Goal: Information Seeking & Learning: Learn about a topic

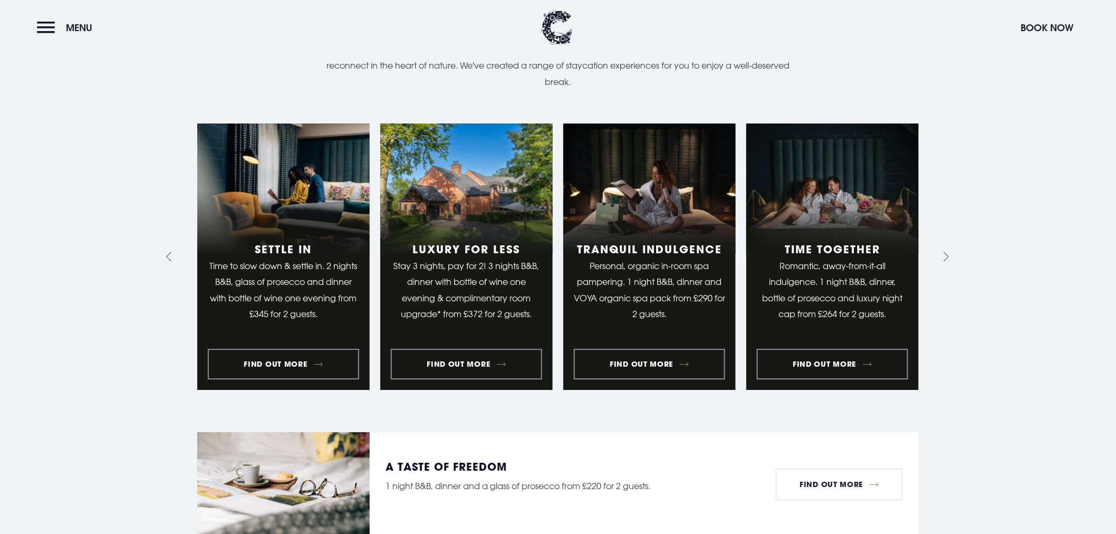
scroll to position [1230, 0]
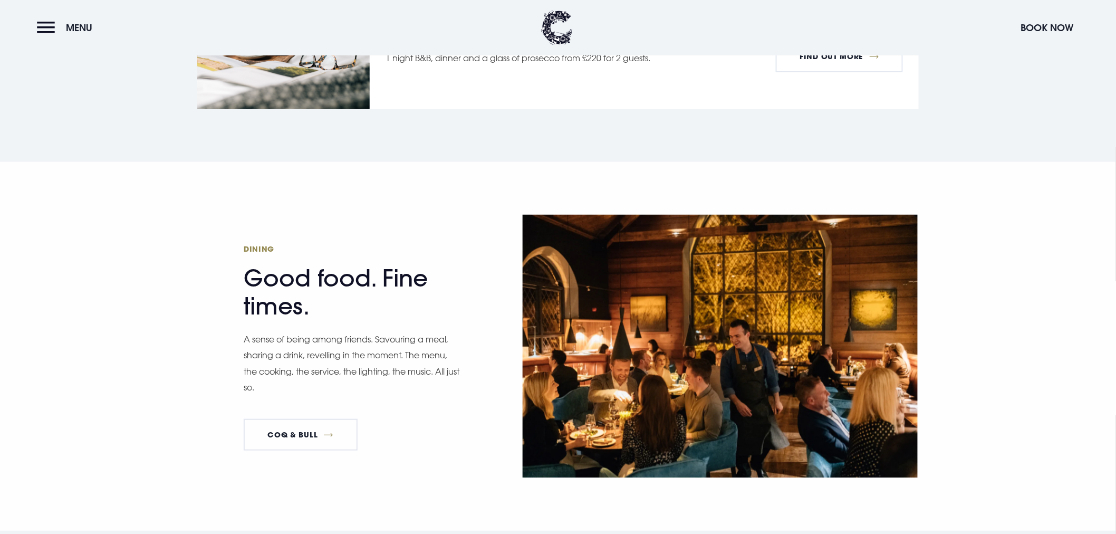
scroll to position [1992, 0]
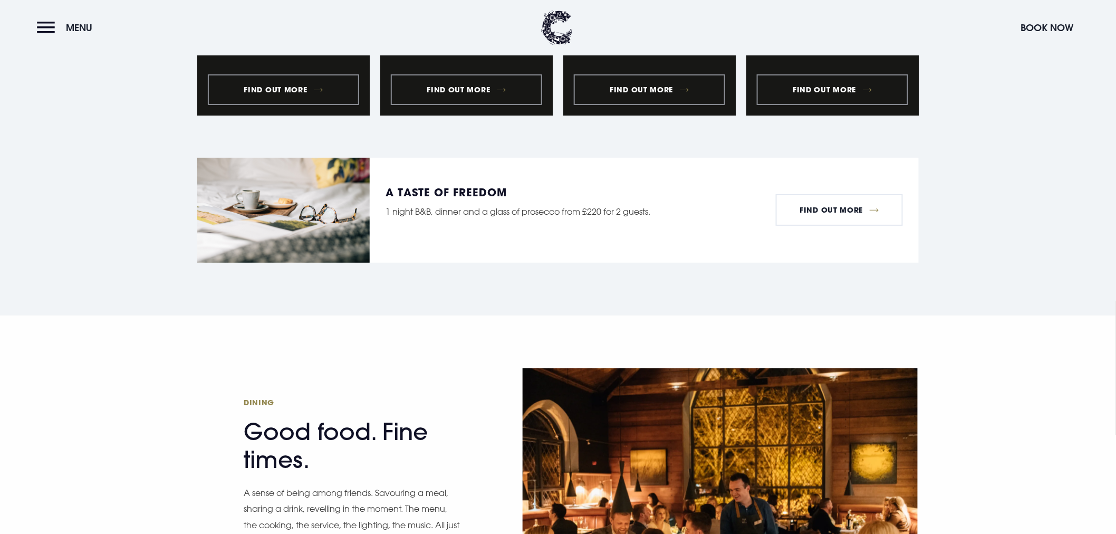
scroll to position [1699, 0]
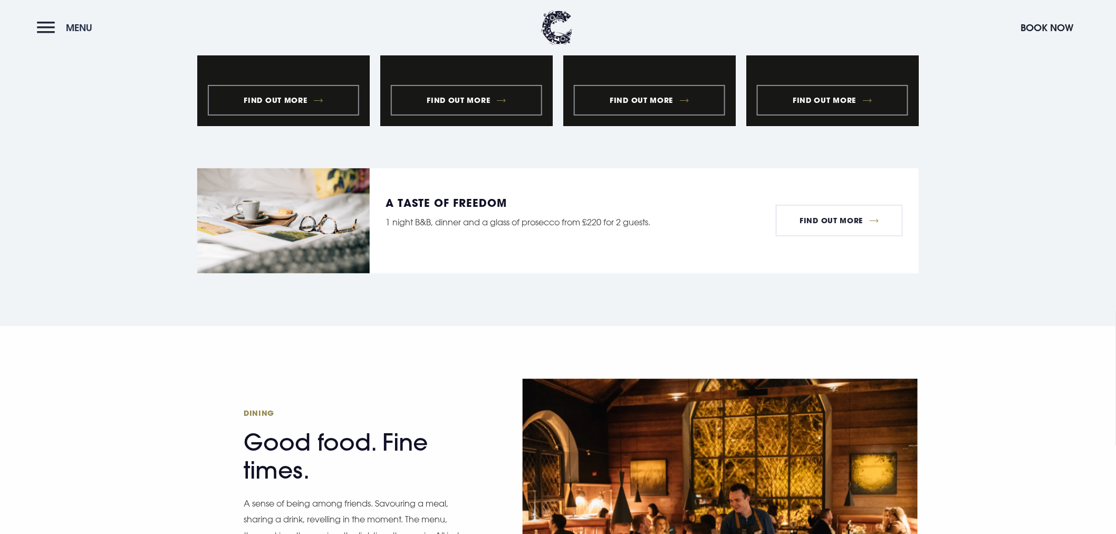
click at [45, 19] on button "Menu" at bounding box center [67, 27] width 61 height 23
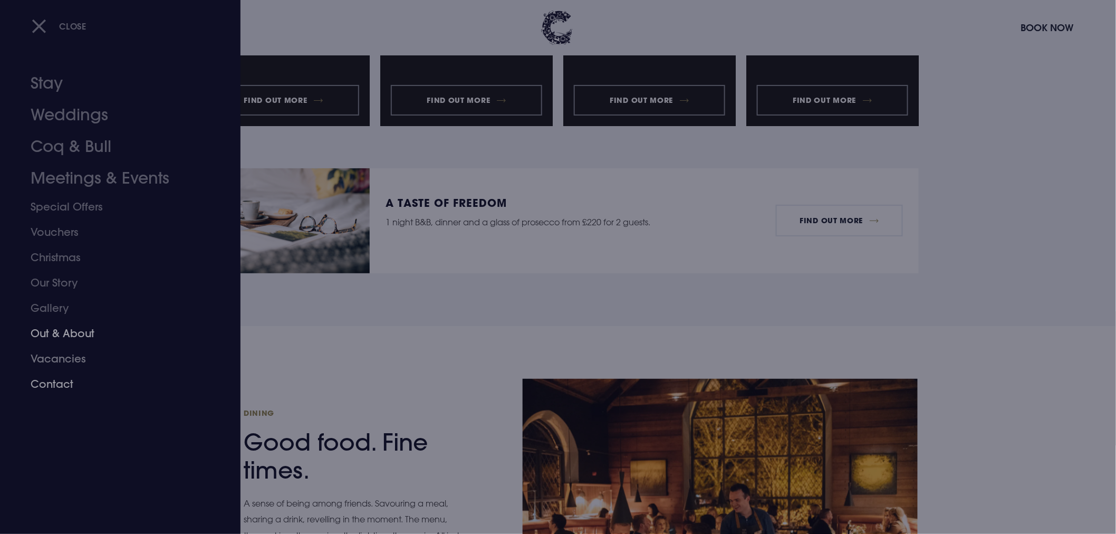
click at [70, 354] on link "Vacancies" at bounding box center [114, 358] width 167 height 25
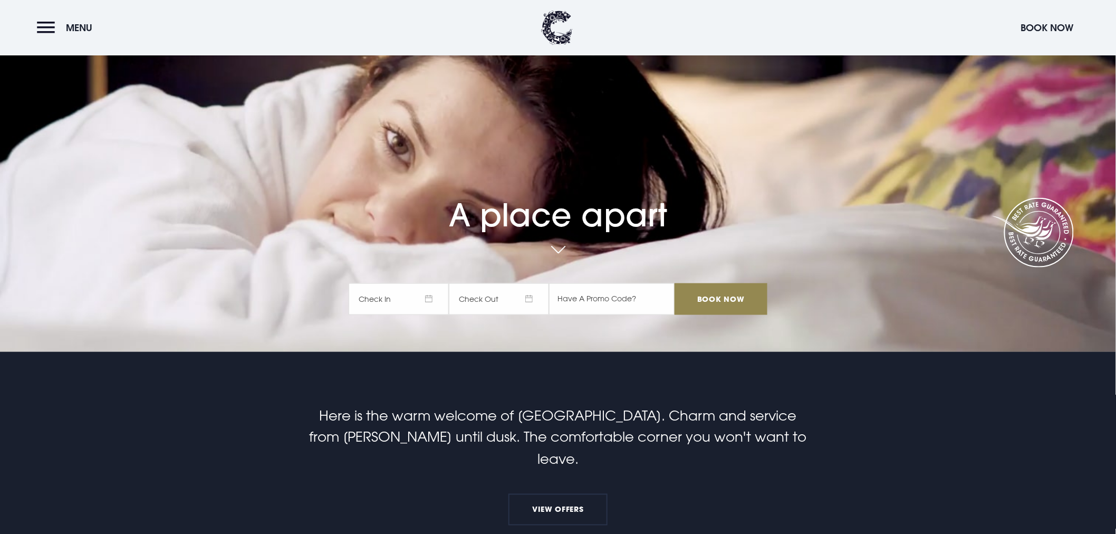
scroll to position [762, 0]
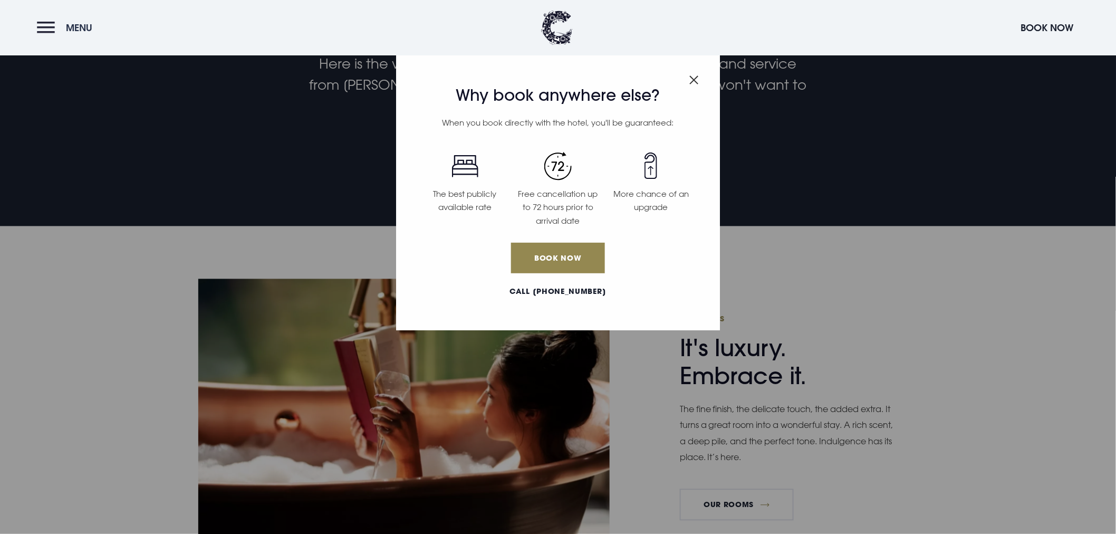
click at [43, 32] on button "Menu" at bounding box center [67, 27] width 61 height 23
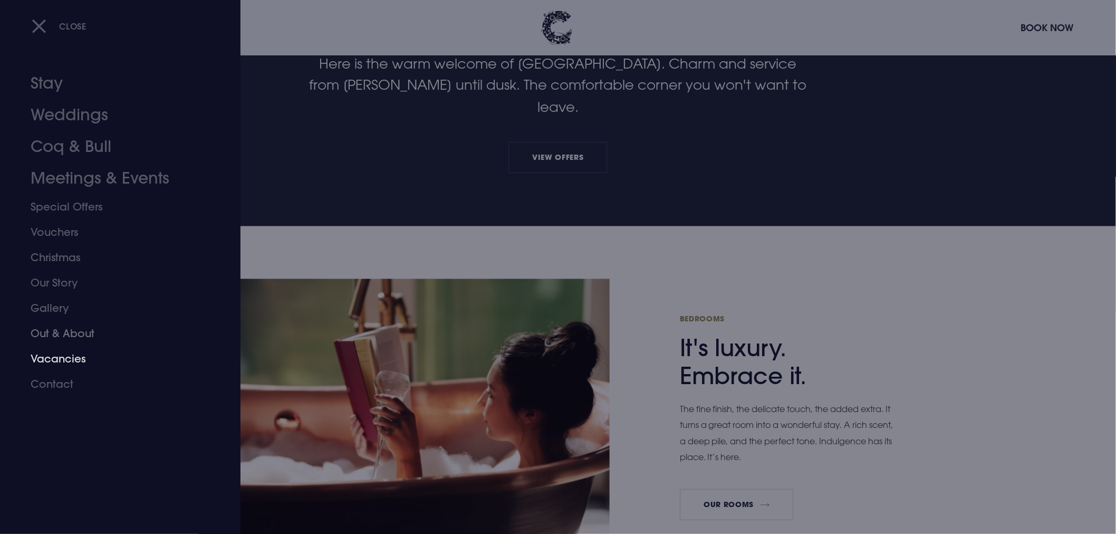
click at [66, 358] on link "Vacancies" at bounding box center [114, 358] width 167 height 25
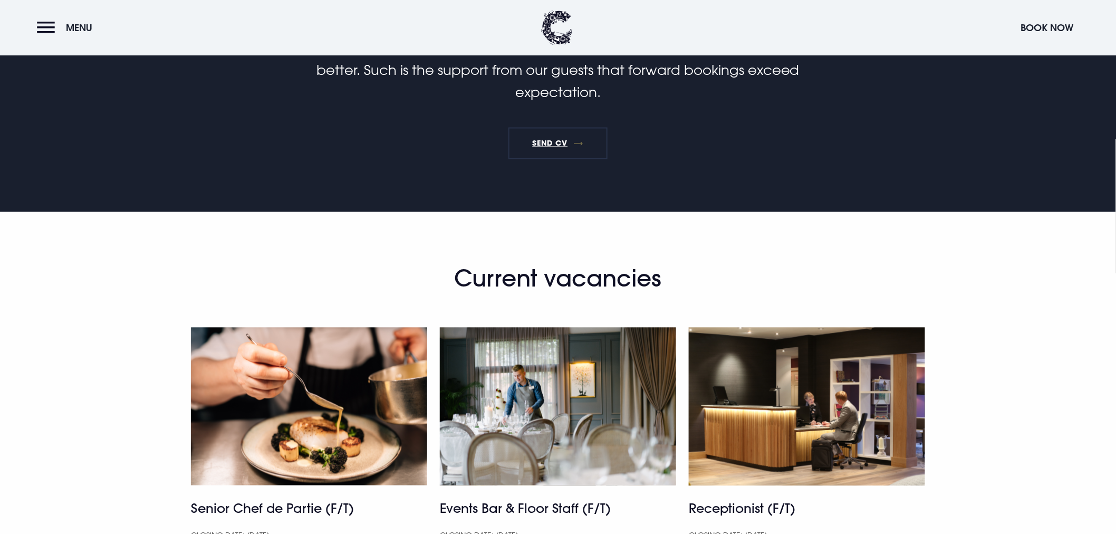
scroll to position [820, 0]
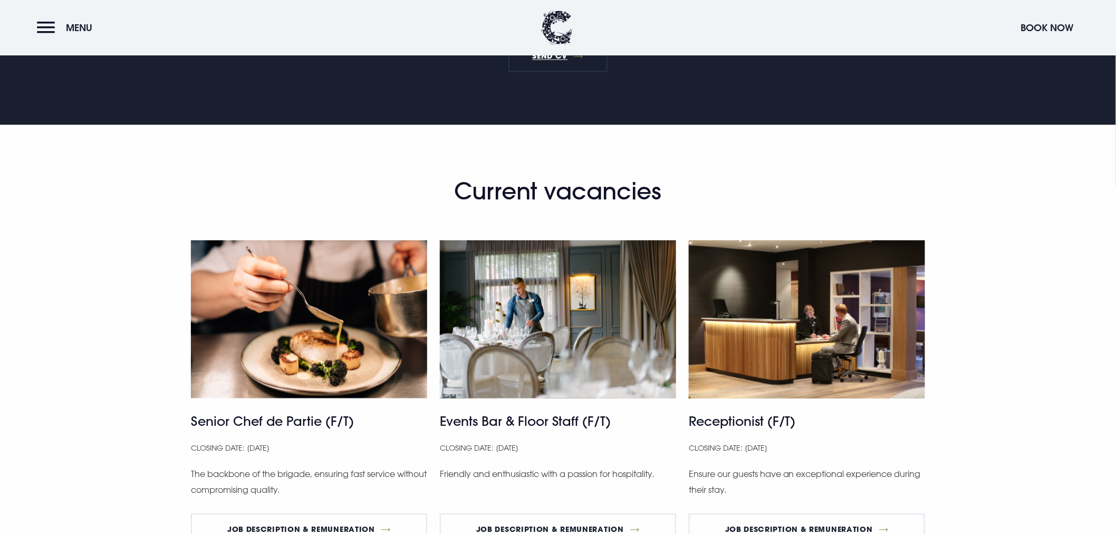
scroll to position [937, 0]
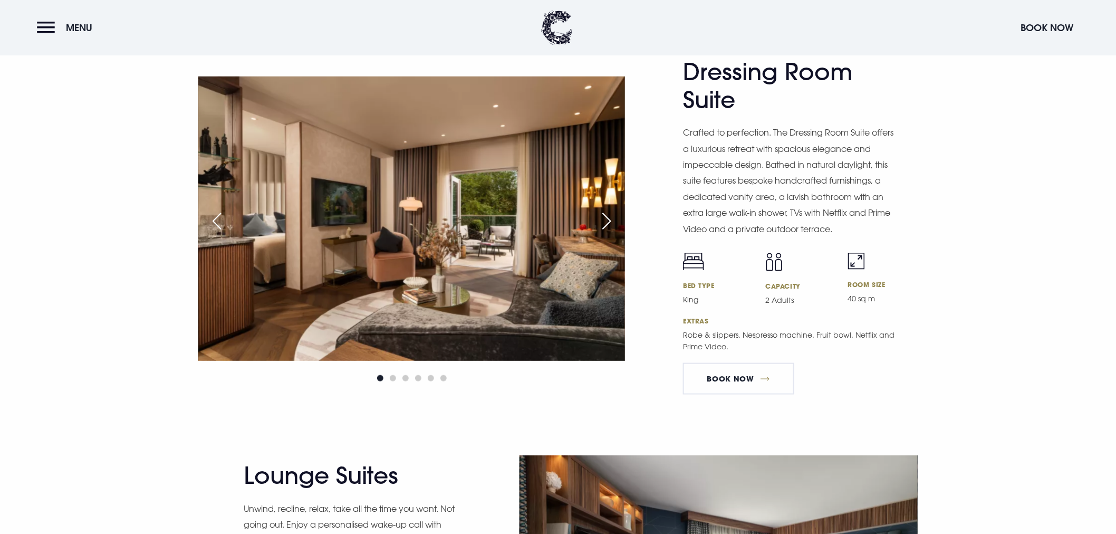
scroll to position [2168, 0]
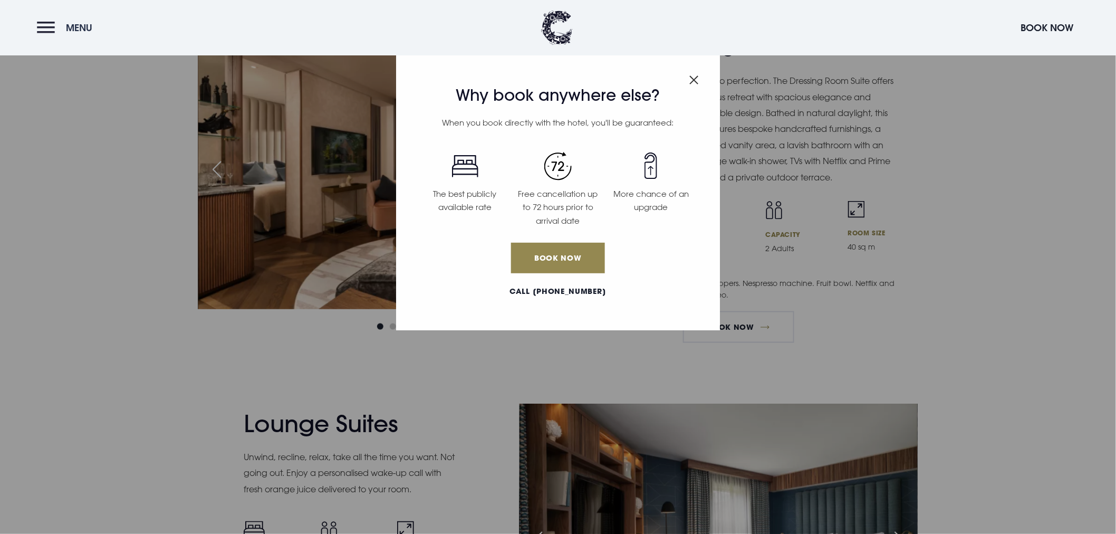
click at [44, 27] on button "Menu" at bounding box center [67, 27] width 61 height 23
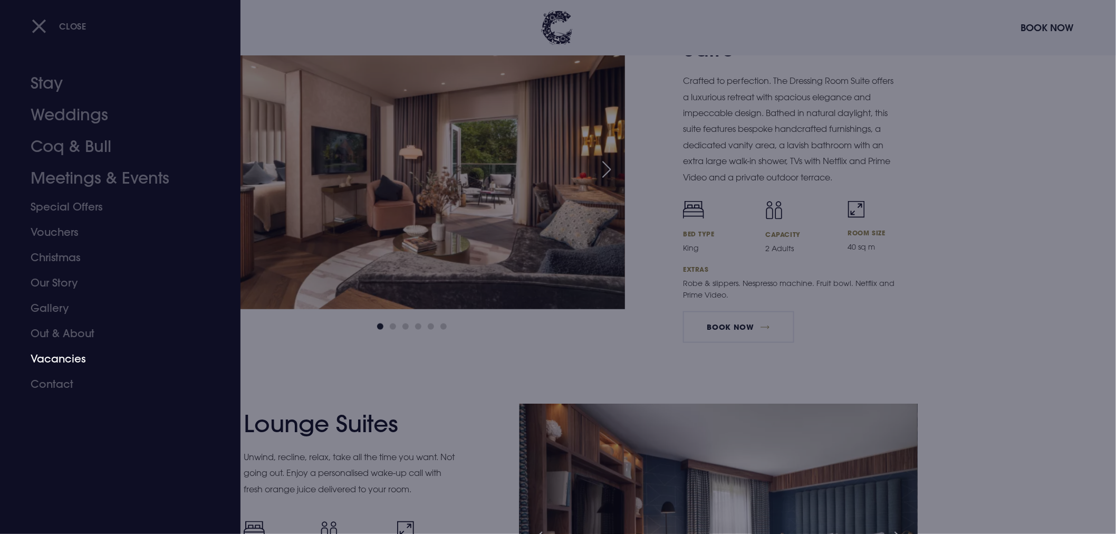
click at [61, 358] on link "Vacancies" at bounding box center [114, 358] width 167 height 25
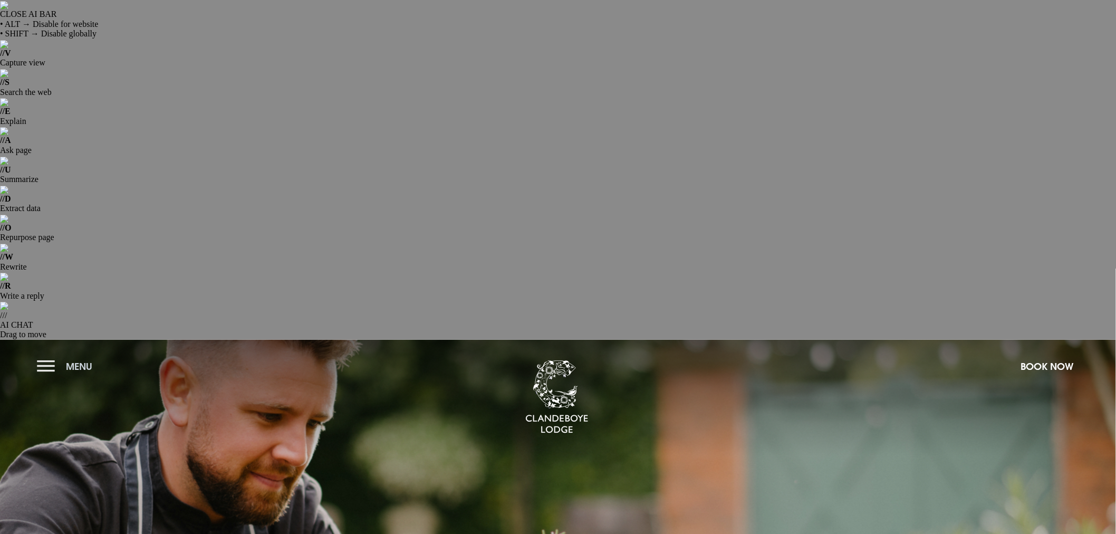
click at [48, 355] on button "Menu" at bounding box center [67, 366] width 61 height 23
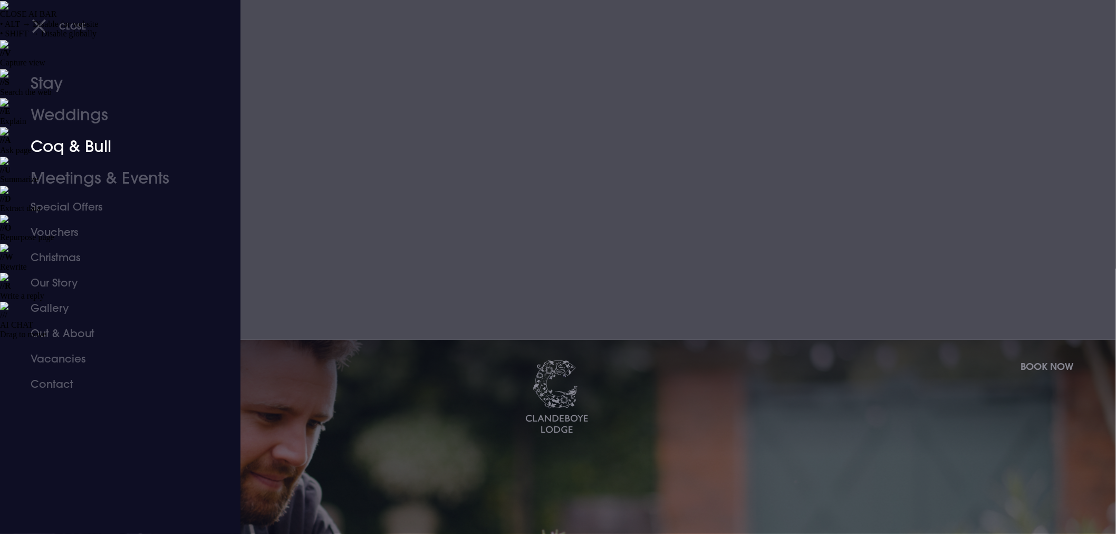
click at [76, 148] on link "Coq & Bull" at bounding box center [114, 147] width 167 height 32
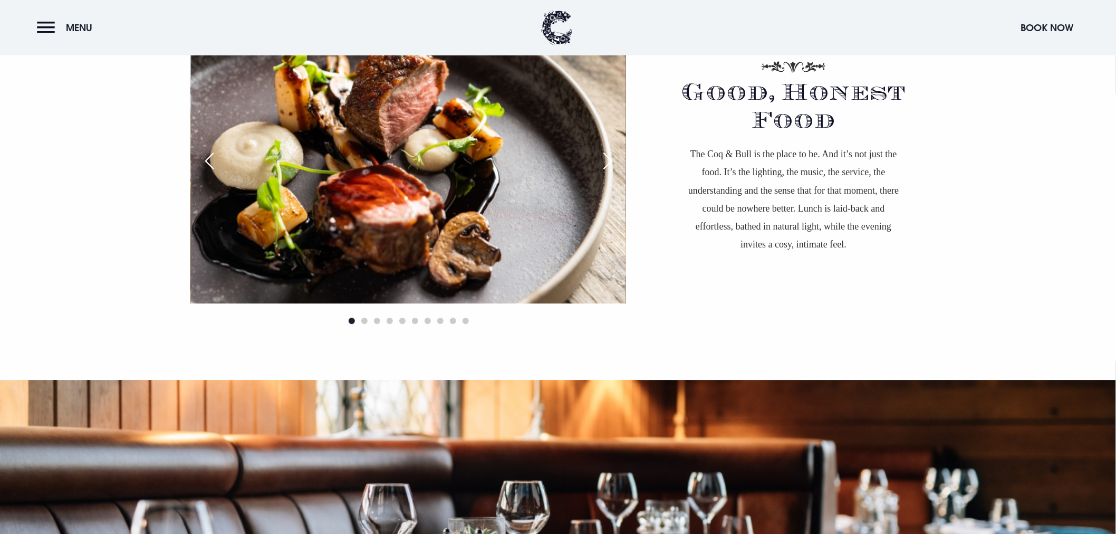
scroll to position [1464, 0]
